Goal: Task Accomplishment & Management: Manage account settings

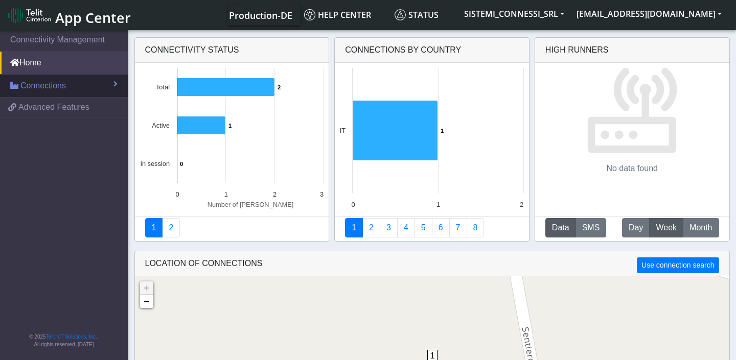
click at [78, 82] on link "Connections" at bounding box center [64, 86] width 128 height 22
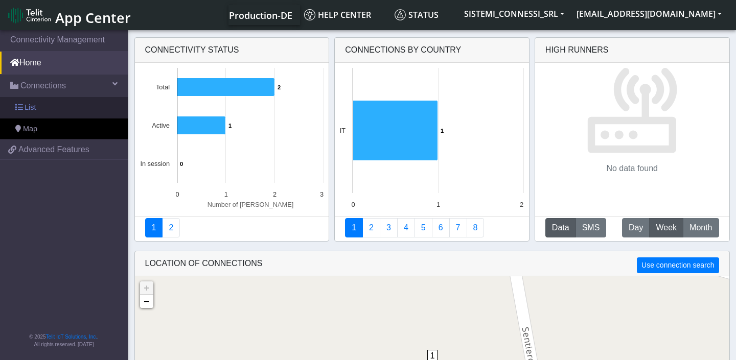
click at [52, 105] on link "List" at bounding box center [64, 107] width 128 height 21
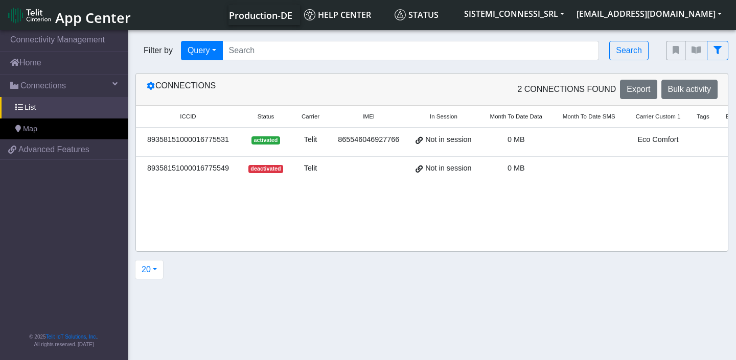
click at [262, 169] on span "deactivated" at bounding box center [265, 169] width 35 height 8
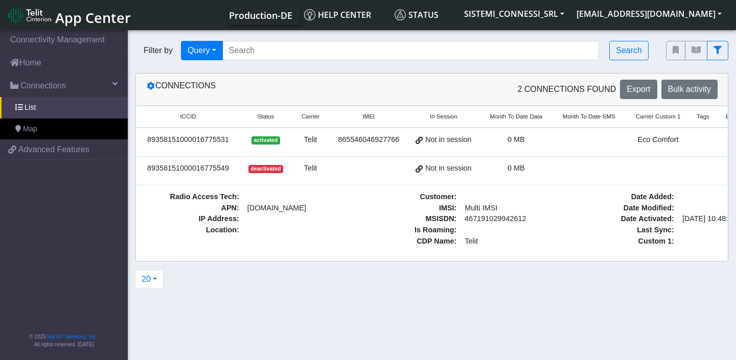
click at [324, 170] on div "Telit" at bounding box center [311, 168] width 26 height 11
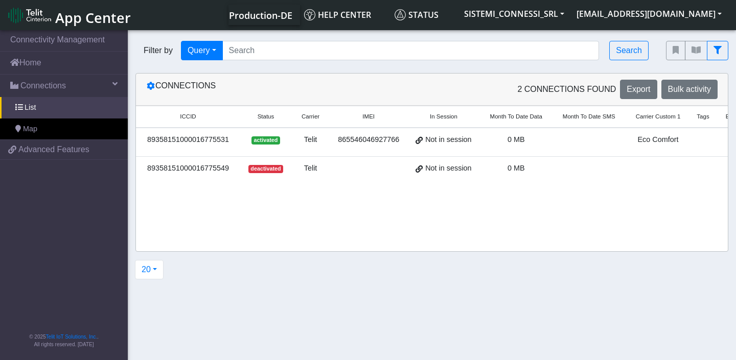
click at [347, 144] on div "865546046927766" at bounding box center [368, 139] width 65 height 11
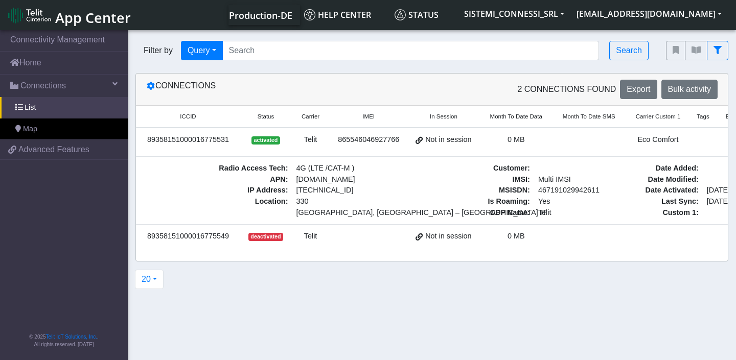
click at [338, 241] on td at bounding box center [369, 239] width 78 height 29
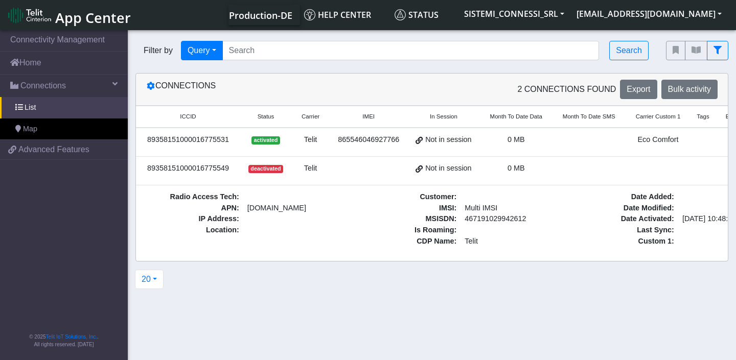
click at [348, 153] on td "865546046927766" at bounding box center [369, 142] width 78 height 29
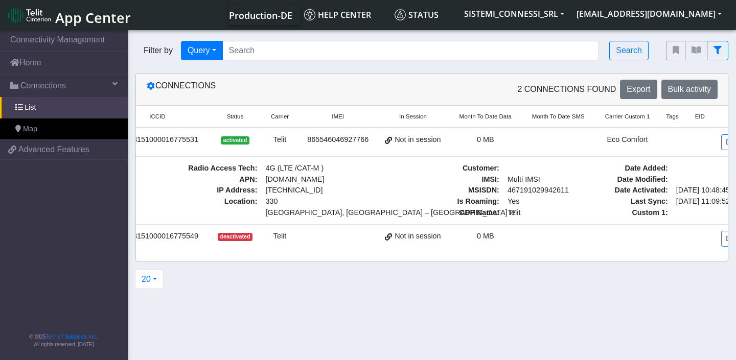
scroll to position [0, 80]
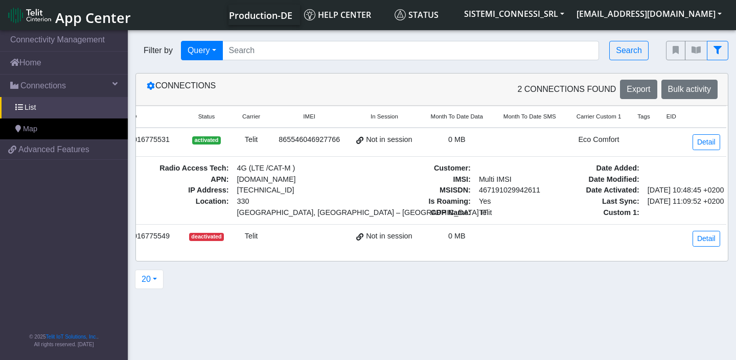
click at [384, 140] on span "Not in session" at bounding box center [389, 139] width 46 height 11
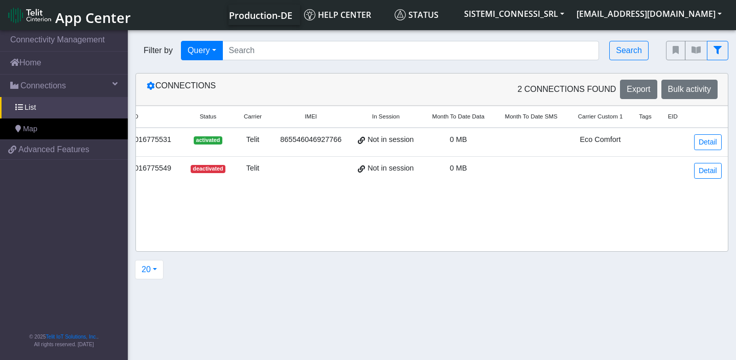
click at [384, 140] on span "Not in session" at bounding box center [391, 139] width 46 height 11
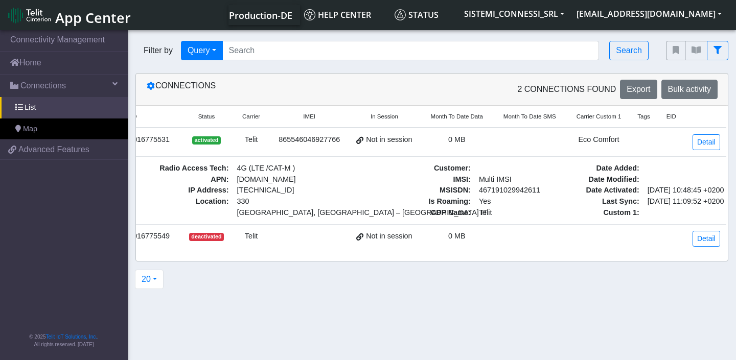
scroll to position [0, 80]
click at [703, 145] on link "Detail" at bounding box center [707, 142] width 28 height 16
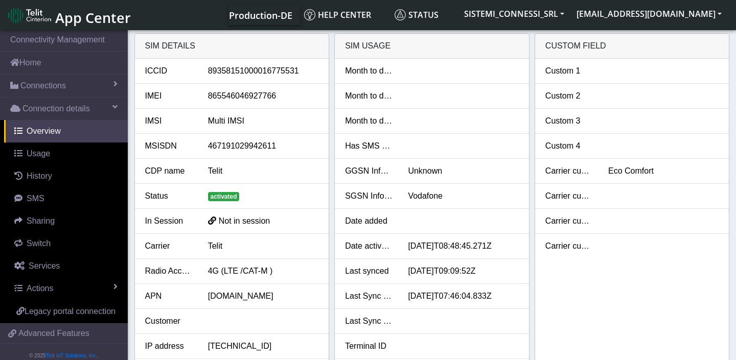
click at [259, 225] on span "Not in session" at bounding box center [245, 221] width 52 height 9
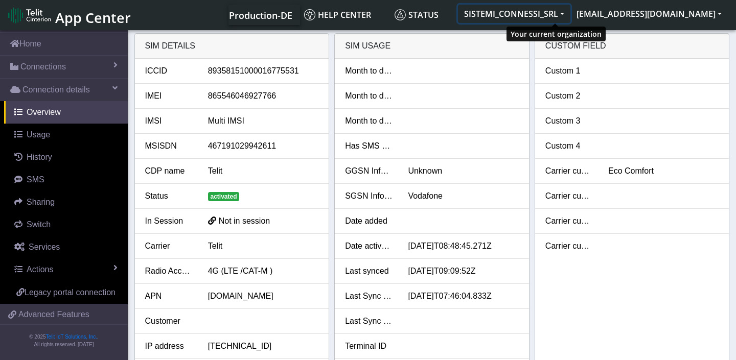
click at [571, 14] on button "SISTEMI_CONNESSI_SRL" at bounding box center [514, 14] width 112 height 18
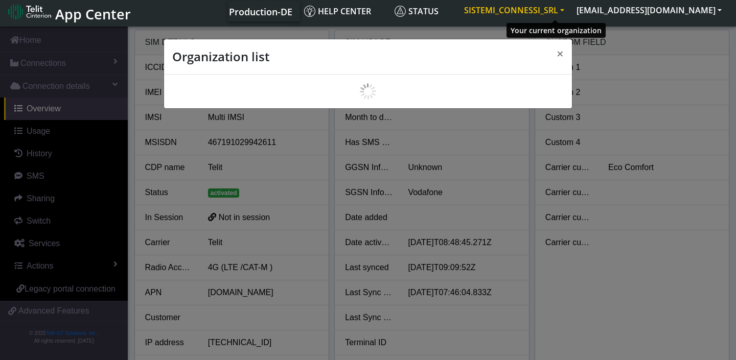
scroll to position [7, 0]
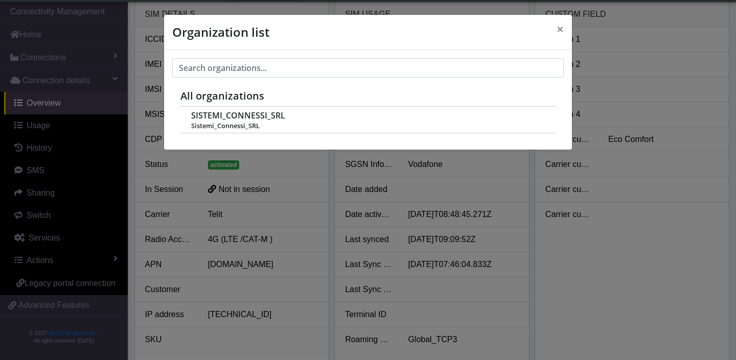
click at [509, 175] on div "Organization list × All organizations SISTEMI_CONNESSI_SRL Sistemi_Connessi_SRL" at bounding box center [368, 180] width 736 height 360
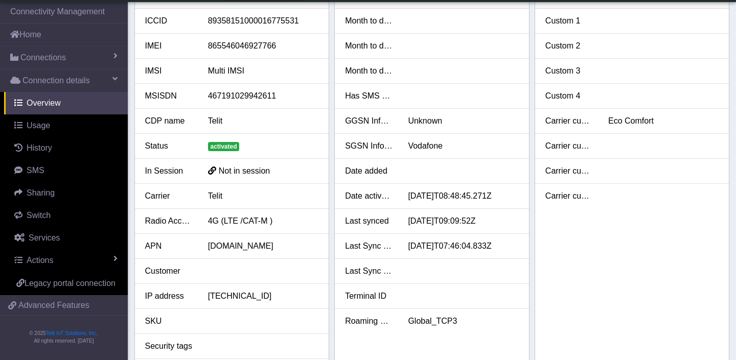
scroll to position [33, 0]
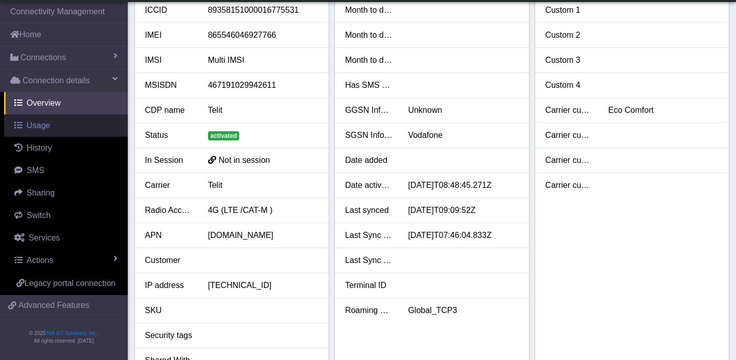
click at [45, 123] on span "Usage" at bounding box center [39, 125] width 24 height 9
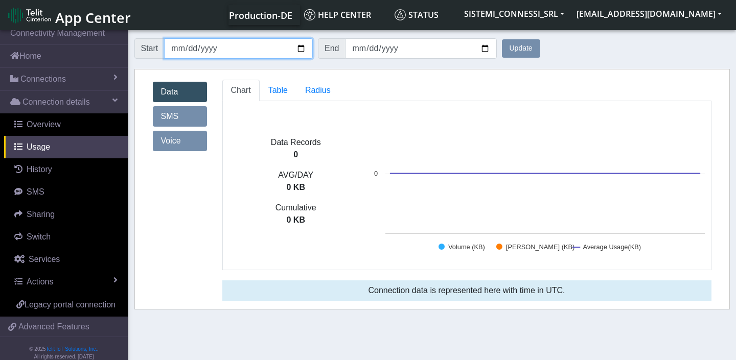
click at [303, 52] on input "[DATE]" at bounding box center [238, 48] width 149 height 20
click at [303, 53] on input "[DATE]" at bounding box center [238, 48] width 149 height 20
click at [359, 94] on ul "Chart Table Radius" at bounding box center [466, 90] width 489 height 21
click at [284, 90] on span "Table" at bounding box center [277, 90] width 19 height 9
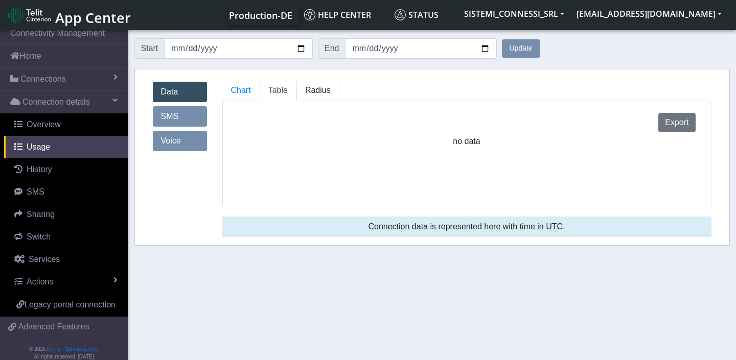
click at [288, 93] on span "Radius" at bounding box center [277, 90] width 19 height 9
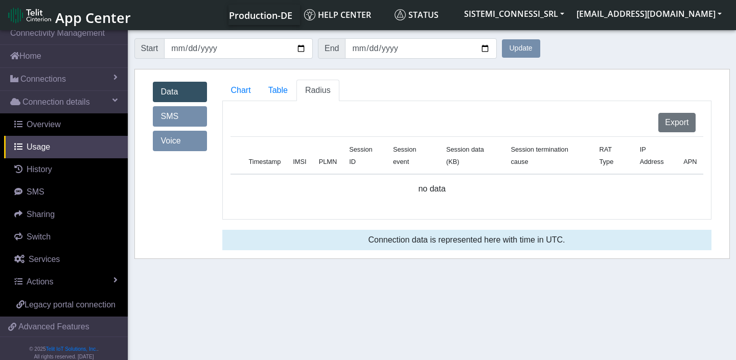
click at [187, 121] on link "SMS" at bounding box center [180, 116] width 54 height 20
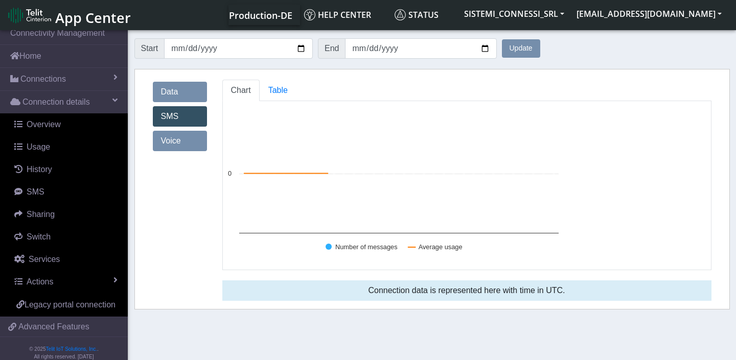
click at [186, 144] on link "Voice" at bounding box center [180, 141] width 54 height 20
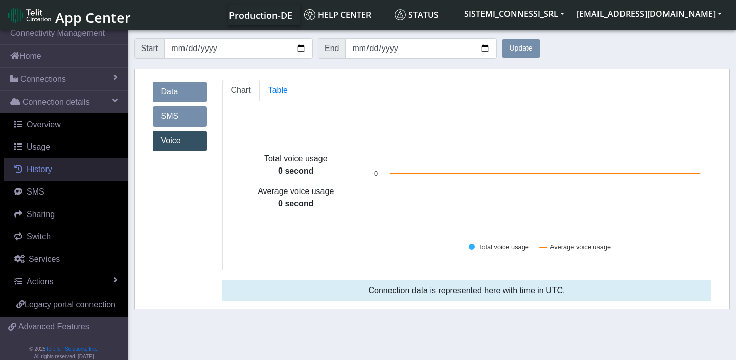
click at [48, 170] on span "History" at bounding box center [40, 169] width 26 height 9
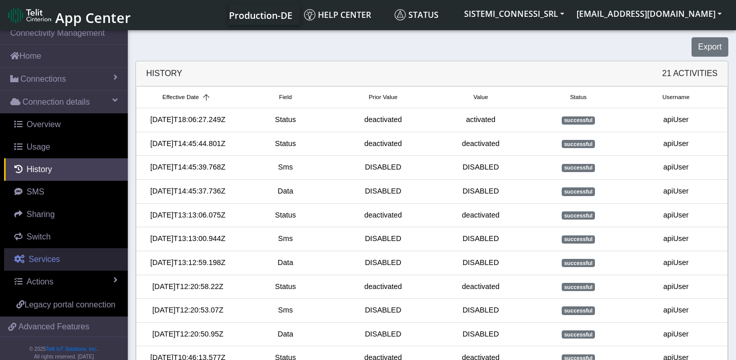
click at [59, 262] on span "Services" at bounding box center [44, 259] width 31 height 9
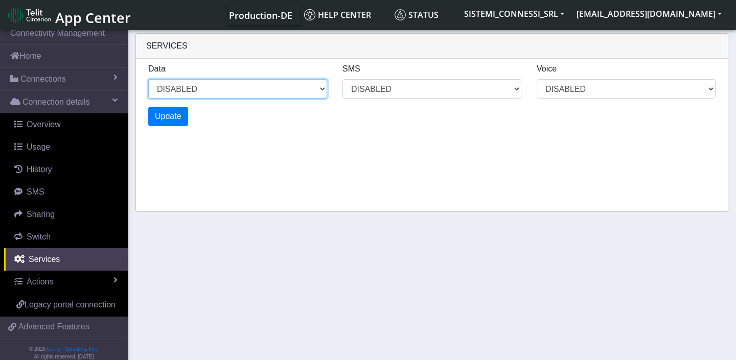
click at [214, 90] on select "DISABLED" at bounding box center [237, 88] width 179 height 19
click at [148, 79] on select "DISABLED" at bounding box center [237, 88] width 179 height 19
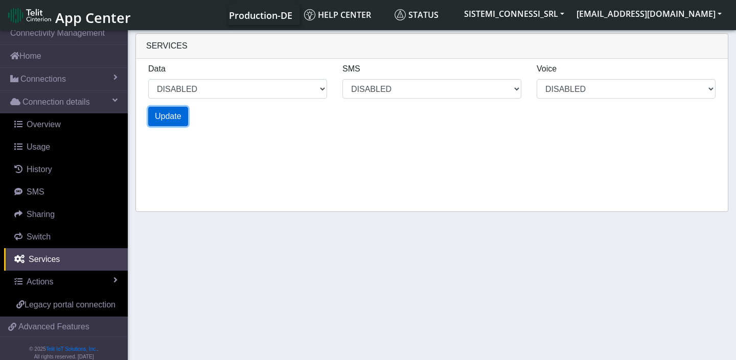
select select "1: 1"
select select "1: 0"
click at [169, 115] on span "Update" at bounding box center [168, 116] width 27 height 9
select select "2: 1"
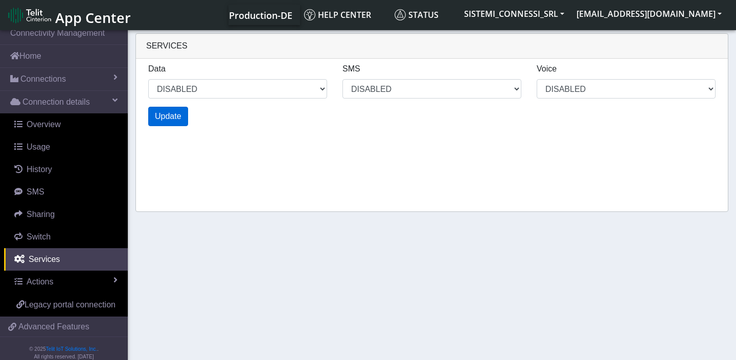
select select "2: 0"
select select "3: 1"
select select "3: 0"
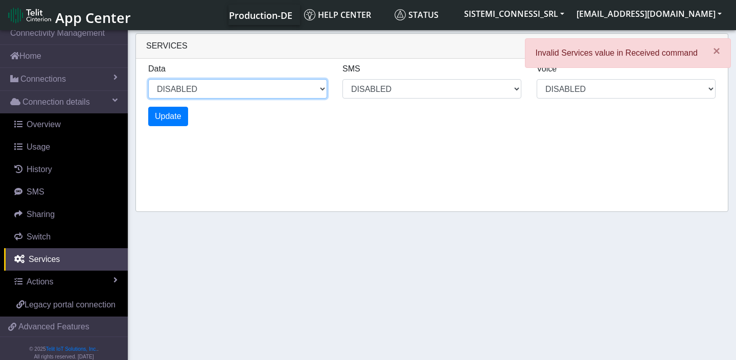
click at [214, 88] on select "DISABLED" at bounding box center [237, 88] width 179 height 19
click at [148, 79] on select "DISABLED" at bounding box center [237, 88] width 179 height 19
click at [239, 139] on div "Services Data DISABLED SMS DISABLED Voice DISABLED Update" at bounding box center [431, 122] width 593 height 179
select select "4: 1"
select select "4: 0"
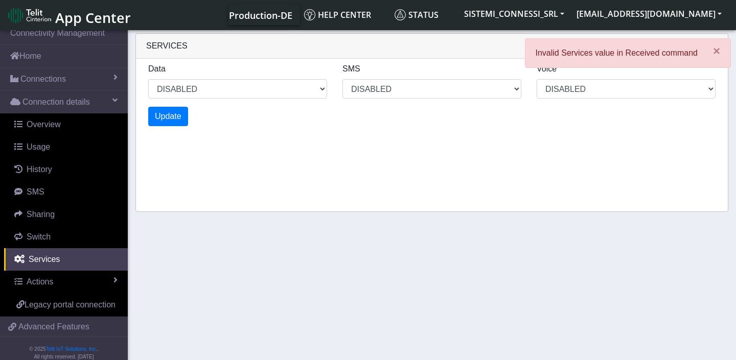
select select "4: 0"
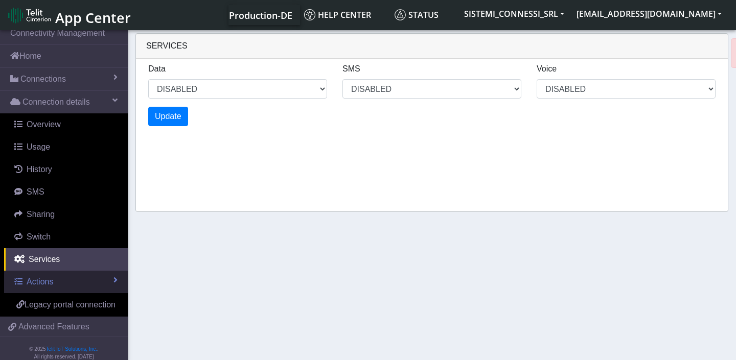
click at [64, 280] on link "Actions" at bounding box center [66, 282] width 124 height 22
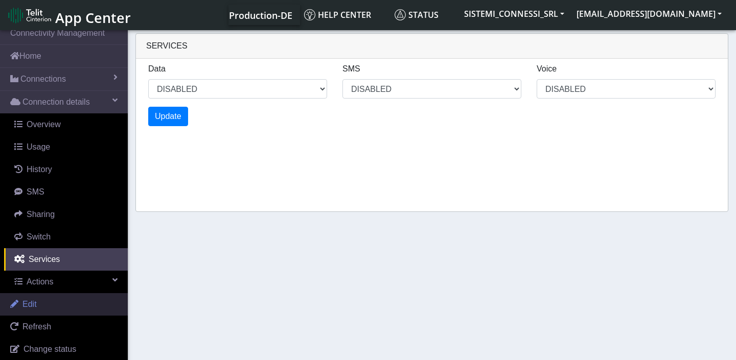
click at [50, 305] on link "Edit" at bounding box center [64, 304] width 128 height 22
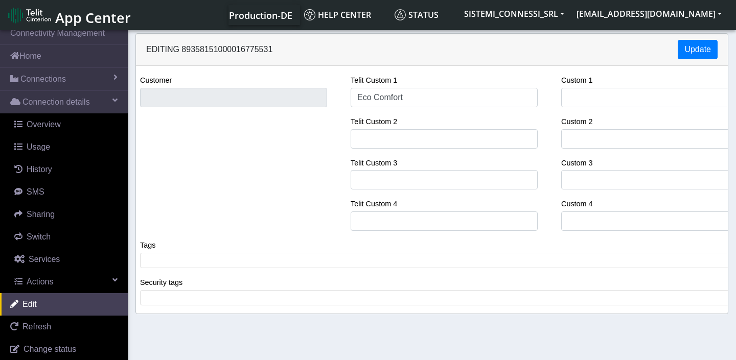
scroll to position [4, 0]
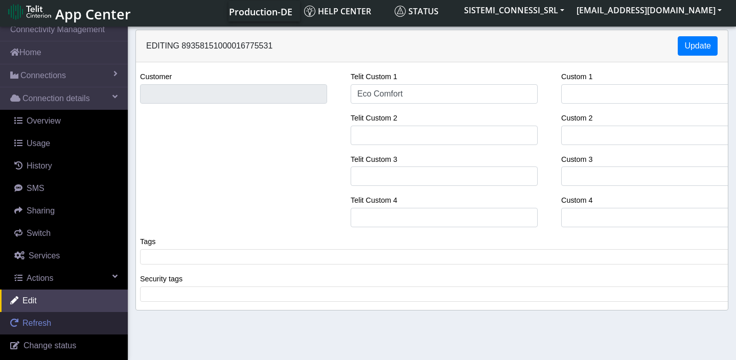
click at [54, 324] on link "Refresh" at bounding box center [64, 323] width 128 height 22
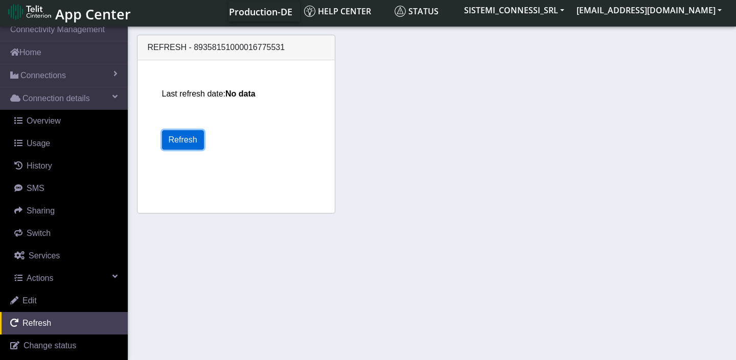
click at [189, 144] on button "Refresh" at bounding box center [183, 139] width 42 height 19
click at [191, 141] on button "Refresh" at bounding box center [183, 139] width 42 height 19
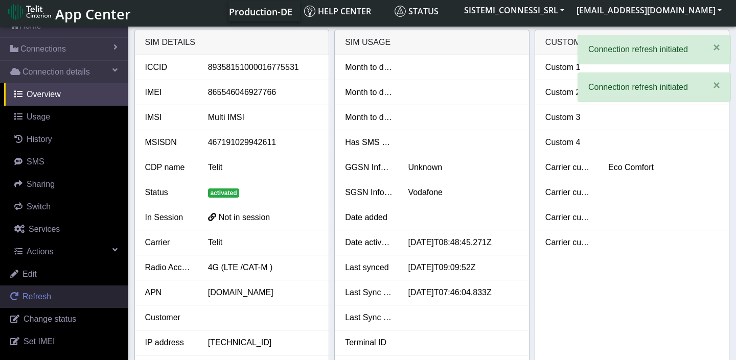
scroll to position [38, 0]
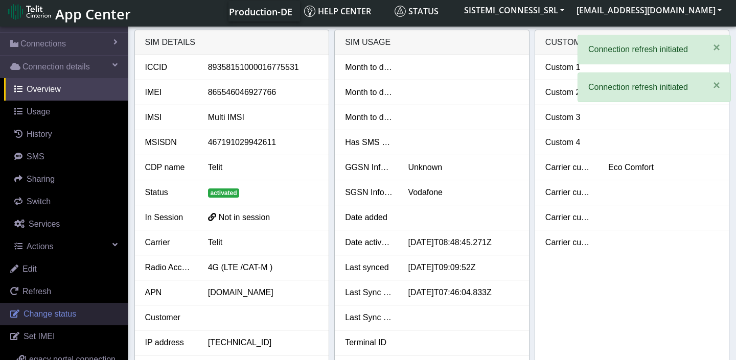
click at [53, 316] on span "Change status" at bounding box center [50, 314] width 53 height 9
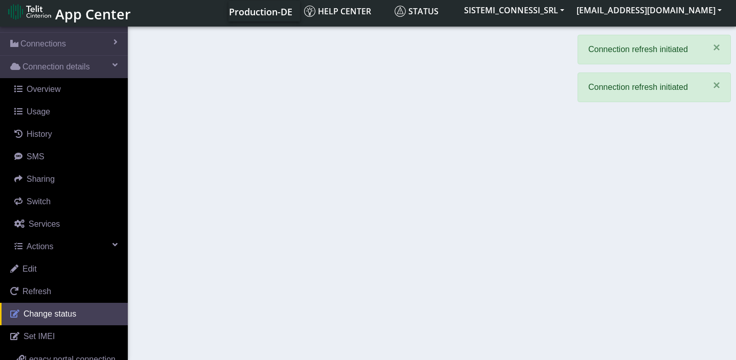
select select "activated"
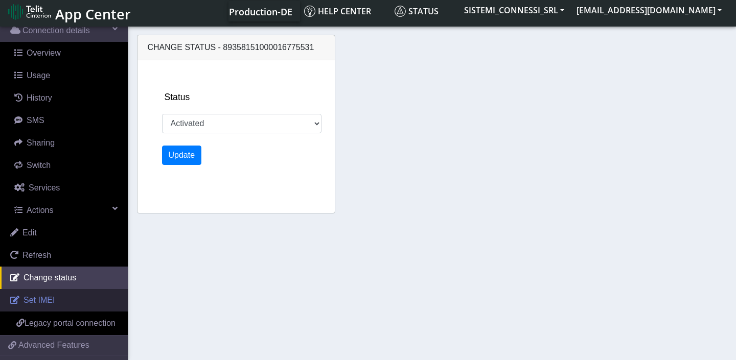
scroll to position [96, 0]
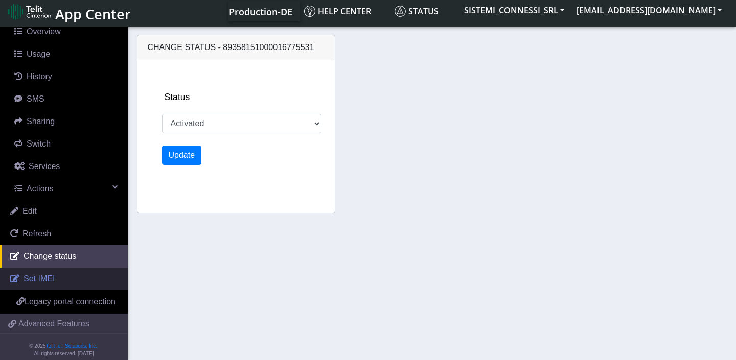
click at [45, 278] on span "Set IMEI" at bounding box center [39, 279] width 31 height 9
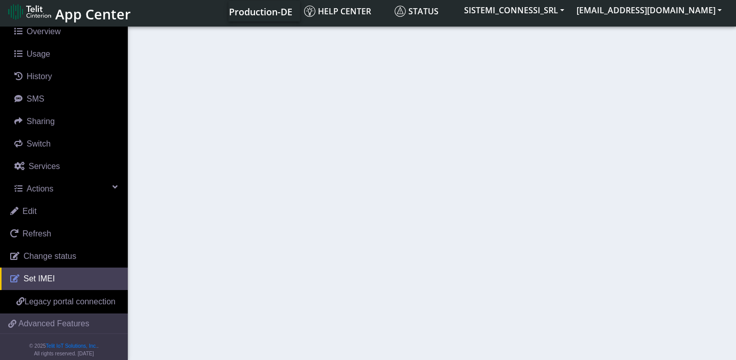
type input "865546046927766"
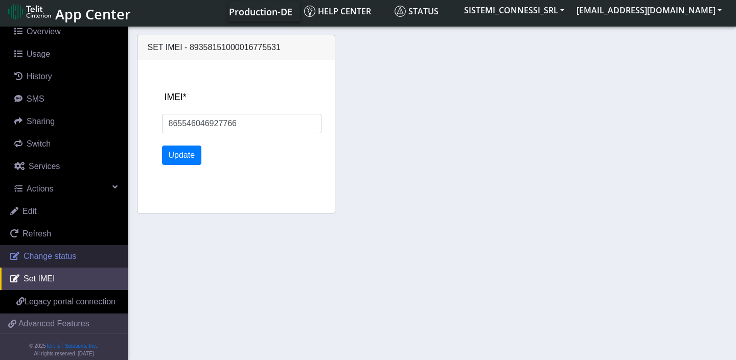
click at [43, 255] on span "Change status" at bounding box center [50, 256] width 53 height 9
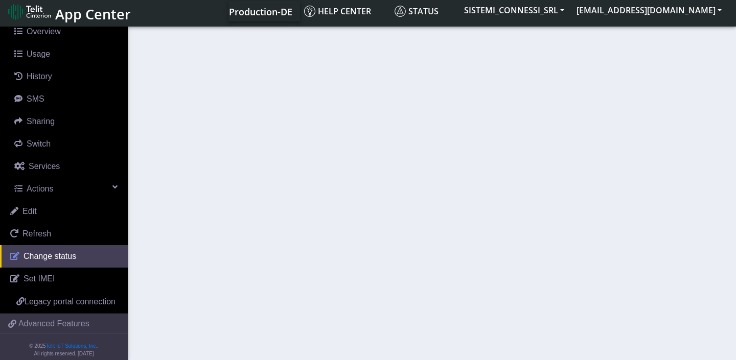
select select "activated"
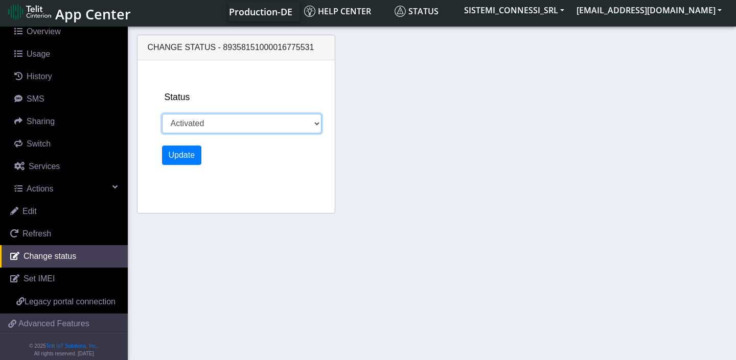
click at [219, 124] on select "Activated Deactivated" at bounding box center [242, 123] width 160 height 19
click at [162, 114] on select "Activated Deactivated" at bounding box center [242, 123] width 160 height 19
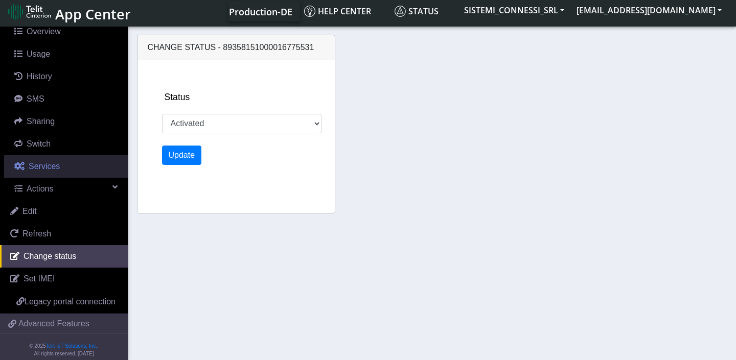
click at [48, 164] on span "Services" at bounding box center [44, 166] width 31 height 9
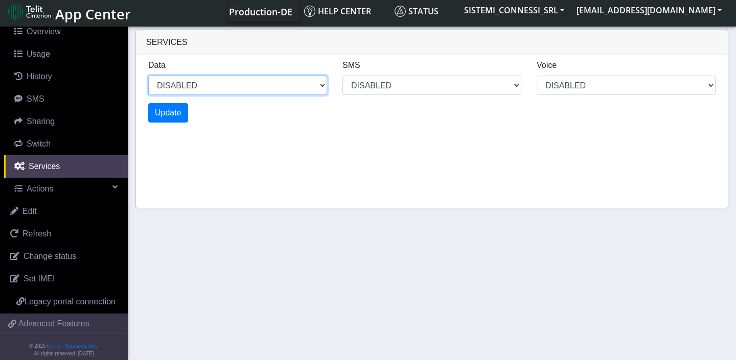
click at [286, 89] on select "DISABLED" at bounding box center [237, 85] width 179 height 19
click at [148, 76] on select "DISABLED" at bounding box center [237, 85] width 179 height 19
click at [439, 12] on span "Status" at bounding box center [417, 11] width 44 height 11
select select "1: 1"
select select "1: 0"
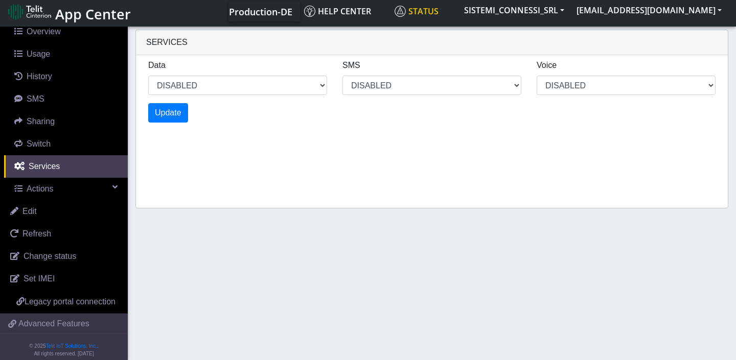
select select "1: 0"
click at [704, 12] on button "[EMAIL_ADDRESS][DOMAIN_NAME]" at bounding box center [649, 10] width 157 height 18
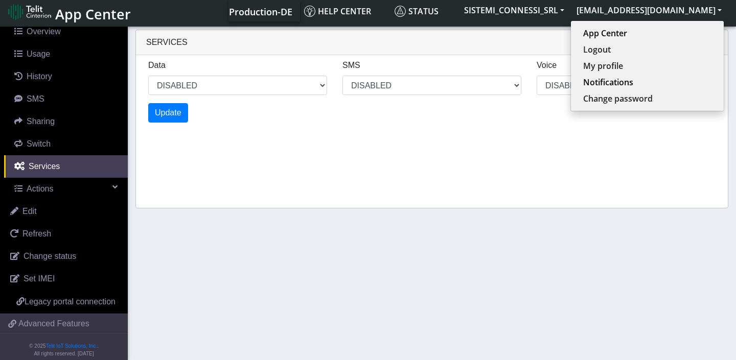
click at [623, 141] on div "Services Data DISABLED SMS DISABLED Voice DISABLED Update" at bounding box center [431, 119] width 593 height 179
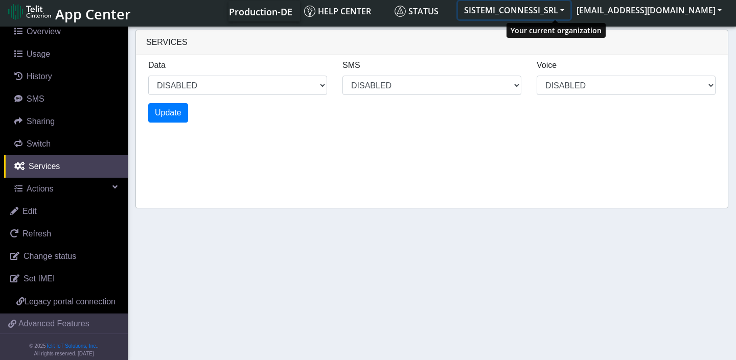
click at [571, 14] on button "SISTEMI_CONNESSI_SRL" at bounding box center [514, 10] width 112 height 18
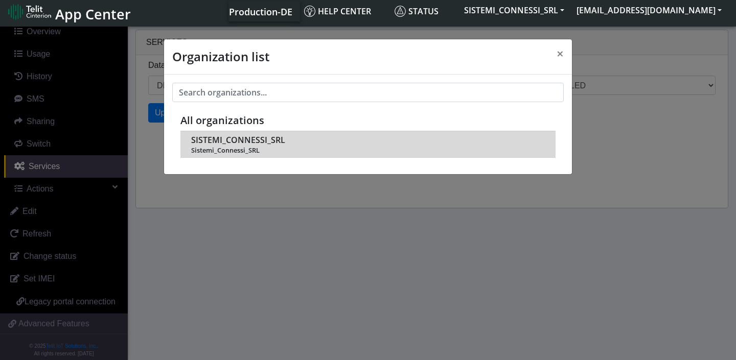
click at [233, 147] on span "Sistemi_Connessi_SRL" at bounding box center [368, 151] width 354 height 8
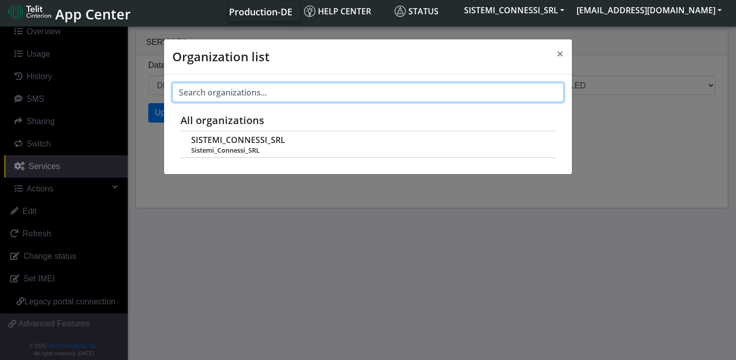
click at [241, 95] on input "text" at bounding box center [368, 92] width 392 height 19
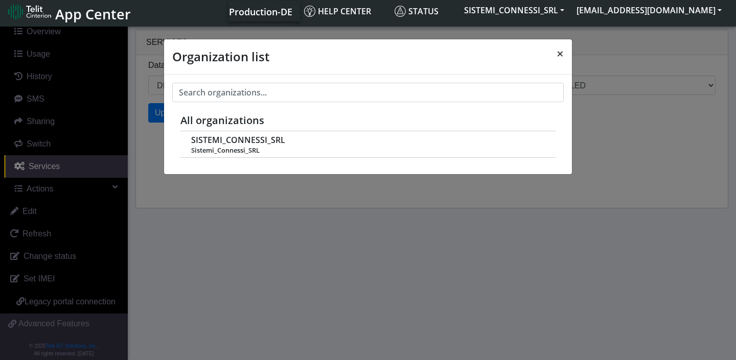
click at [557, 52] on span "×" at bounding box center [560, 53] width 7 height 17
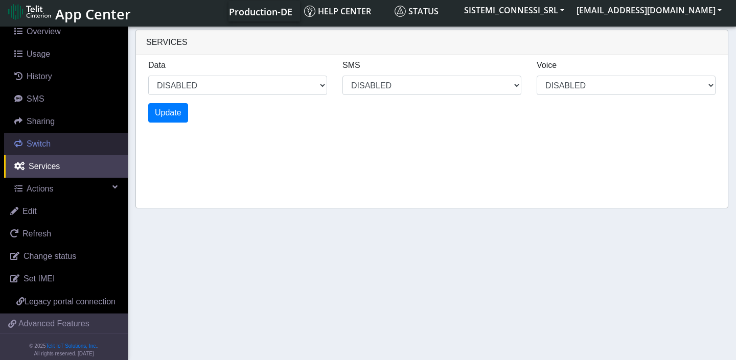
click at [49, 143] on span "Switch" at bounding box center [39, 144] width 24 height 9
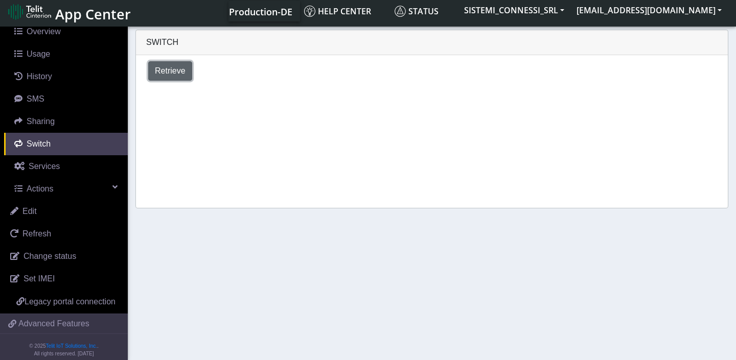
click at [178, 75] on span "Retrieve" at bounding box center [170, 70] width 31 height 9
select select "[GEOGRAPHIC_DATA]"
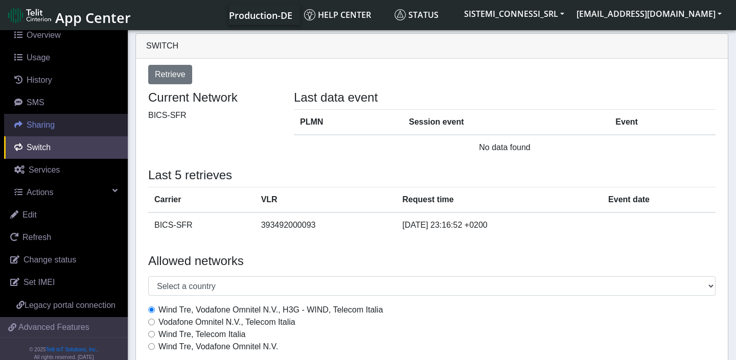
click at [46, 127] on span "Sharing" at bounding box center [41, 125] width 28 height 9
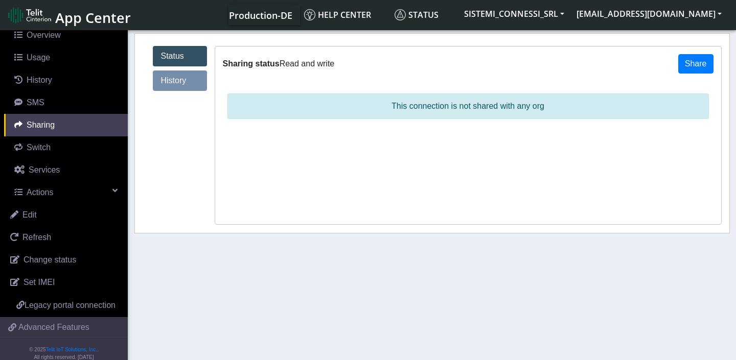
click at [187, 78] on link "History" at bounding box center [180, 81] width 54 height 20
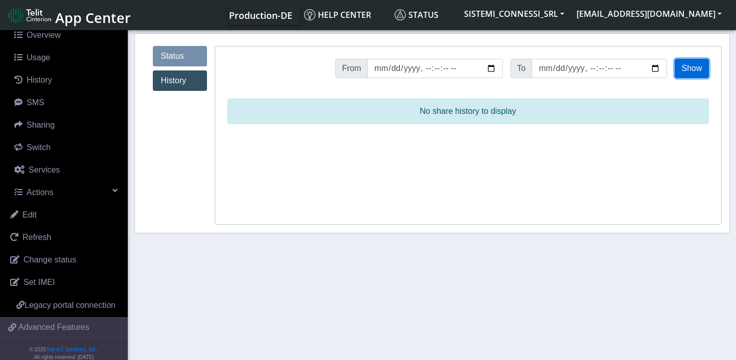
click at [691, 72] on button "Show" at bounding box center [692, 68] width 34 height 19
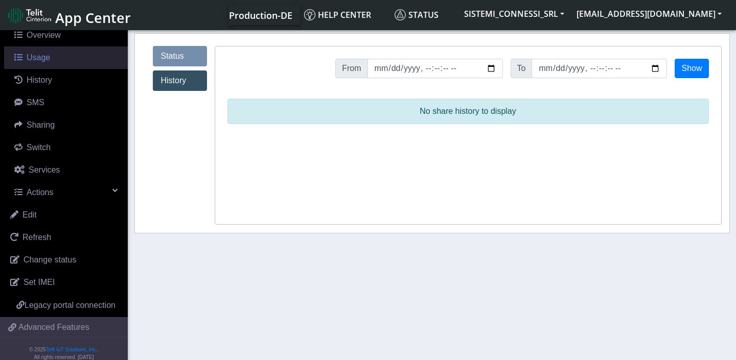
click at [43, 55] on span "Usage" at bounding box center [39, 57] width 24 height 9
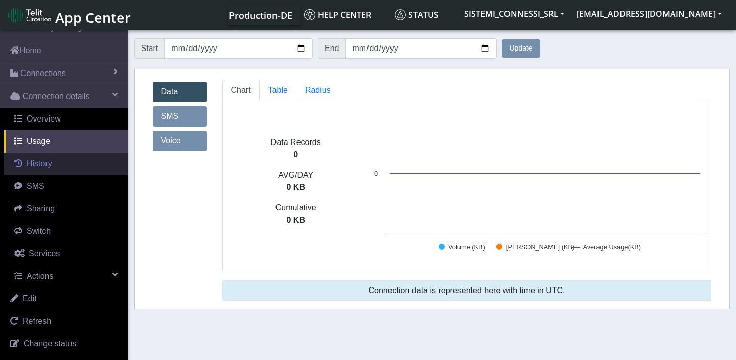
scroll to position [12, 0]
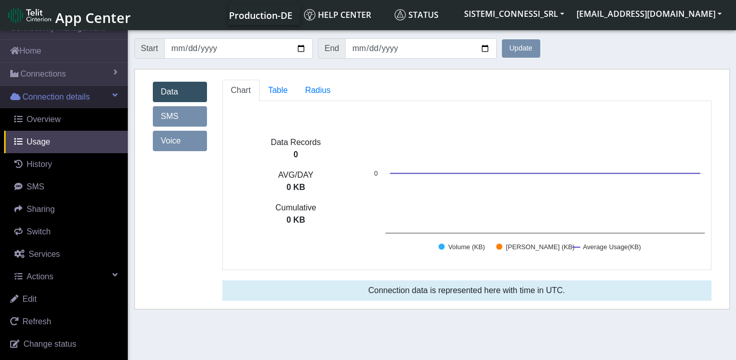
click at [116, 98] on span at bounding box center [114, 95] width 5 height 8
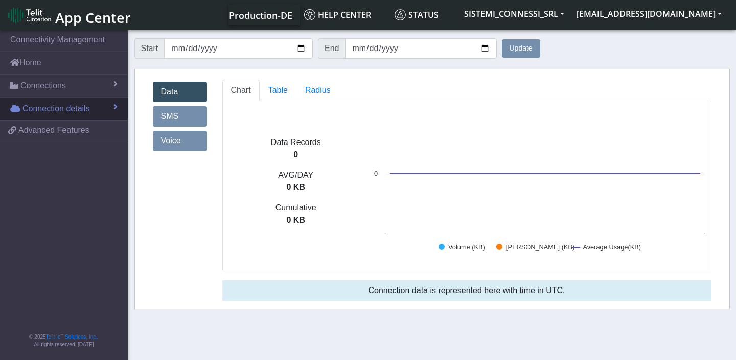
scroll to position [0, 0]
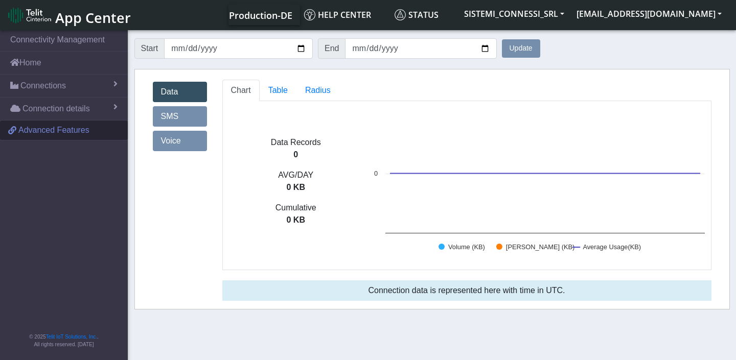
click at [81, 133] on span "Advanced Features" at bounding box center [53, 130] width 71 height 12
